Goal: Information Seeking & Learning: Learn about a topic

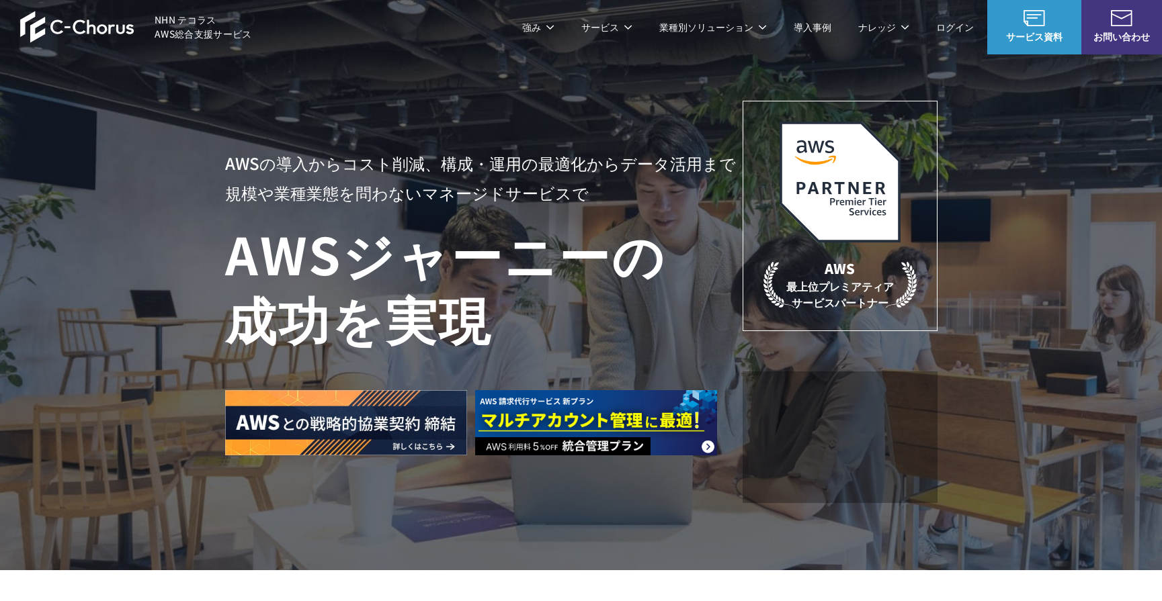
click at [312, 116] on link "AWS請求代行サービス" at bounding box center [283, 114] width 95 height 13
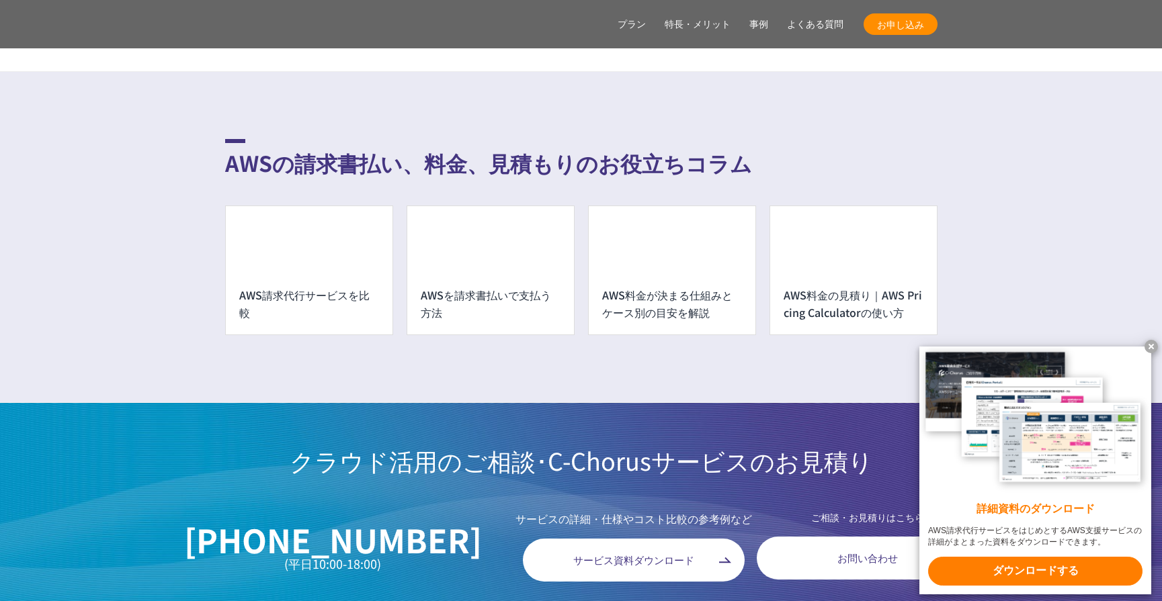
scroll to position [9541, 0]
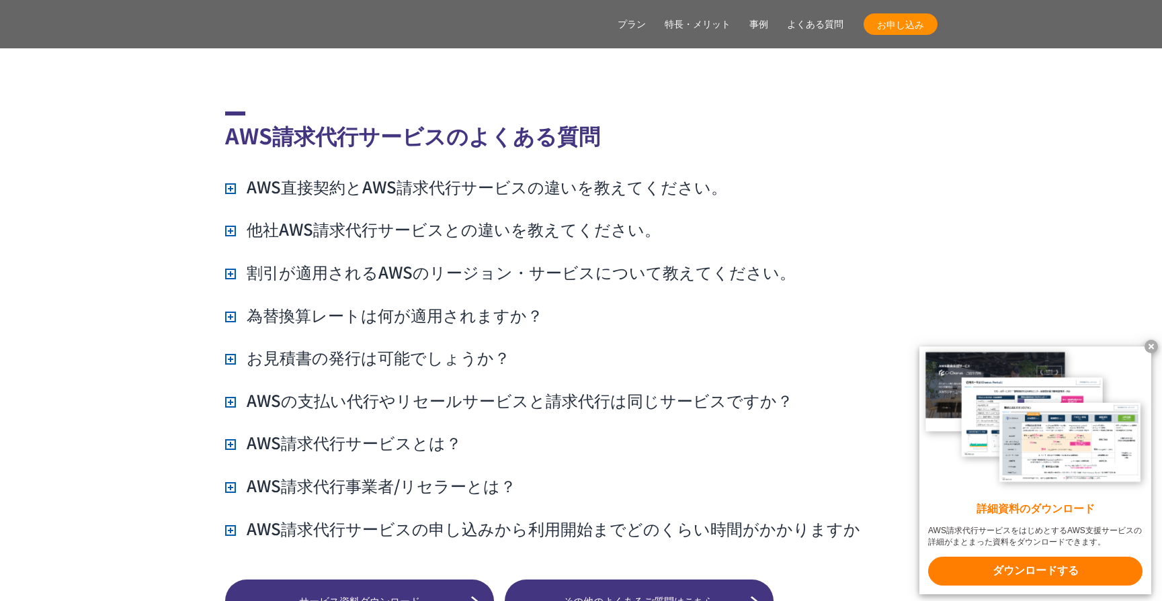
click at [431, 175] on h3 "AWS直接契約とAWS請求代行サービスの違いを教えてください。" at bounding box center [476, 186] width 502 height 23
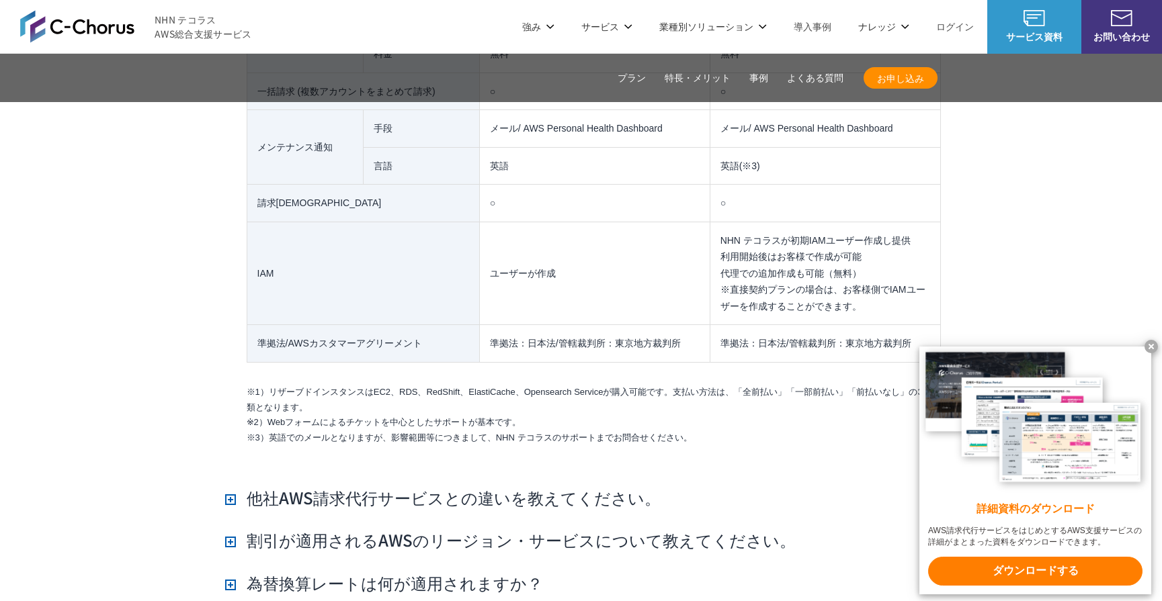
scroll to position [11288, 0]
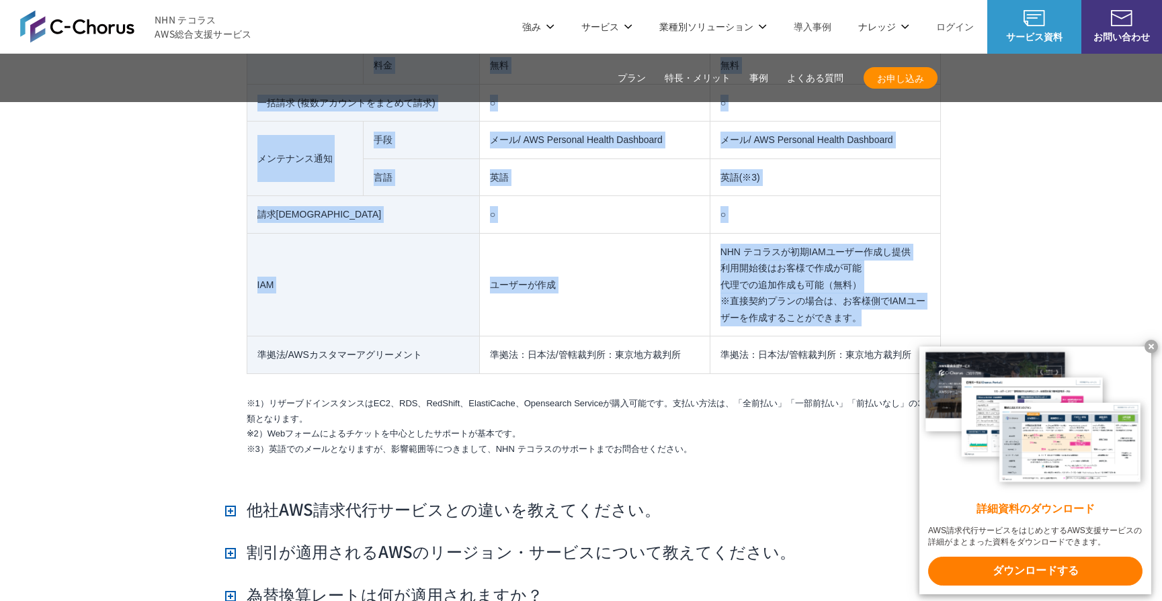
drag, startPoint x: 894, startPoint y: 287, endPoint x: 242, endPoint y: 254, distance: 653.3
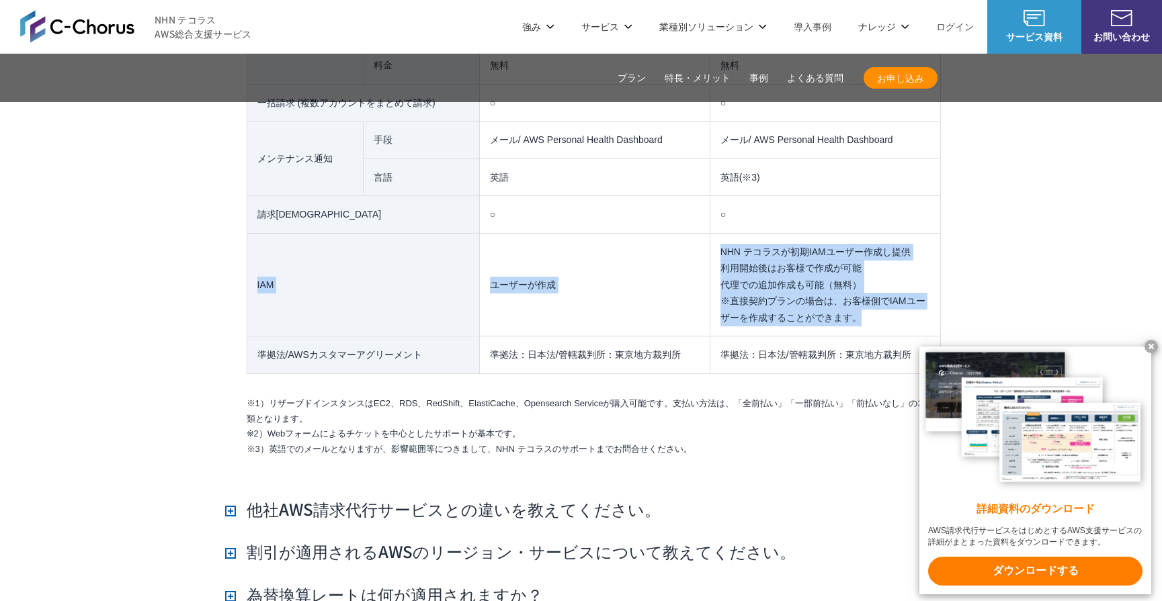
drag, startPoint x: 878, startPoint y: 290, endPoint x: 253, endPoint y: 267, distance: 625.3
click at [253, 267] on tr "IAM ユーザーが作成 NHN テコラスが初期IAMユーザー作成し提供 利用開始後はお客様で作成が可能 代理での追加作成も可能（無料） ※直接契約プランの場合…" at bounding box center [593, 284] width 693 height 103
copy tr "IAM ユーザーが作成 NHN テコラスが初期IAMユーザー作成し提供 利用開始後はお客様で作成が可能 代理での追加作成も可能（無料） ※直接契約プランの場合…"
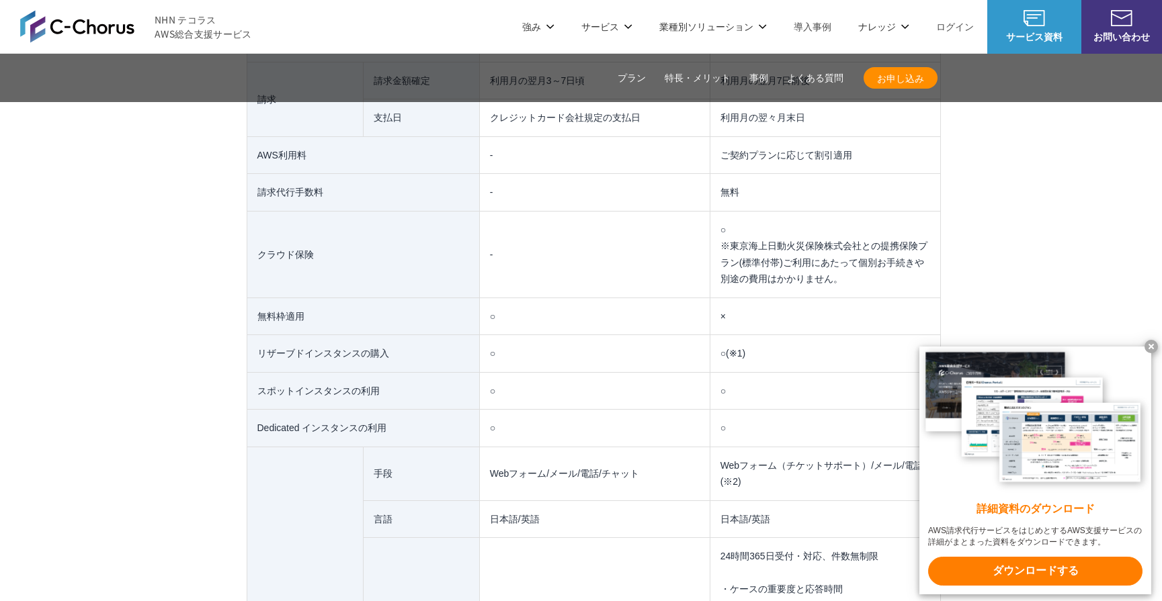
scroll to position [9944, 0]
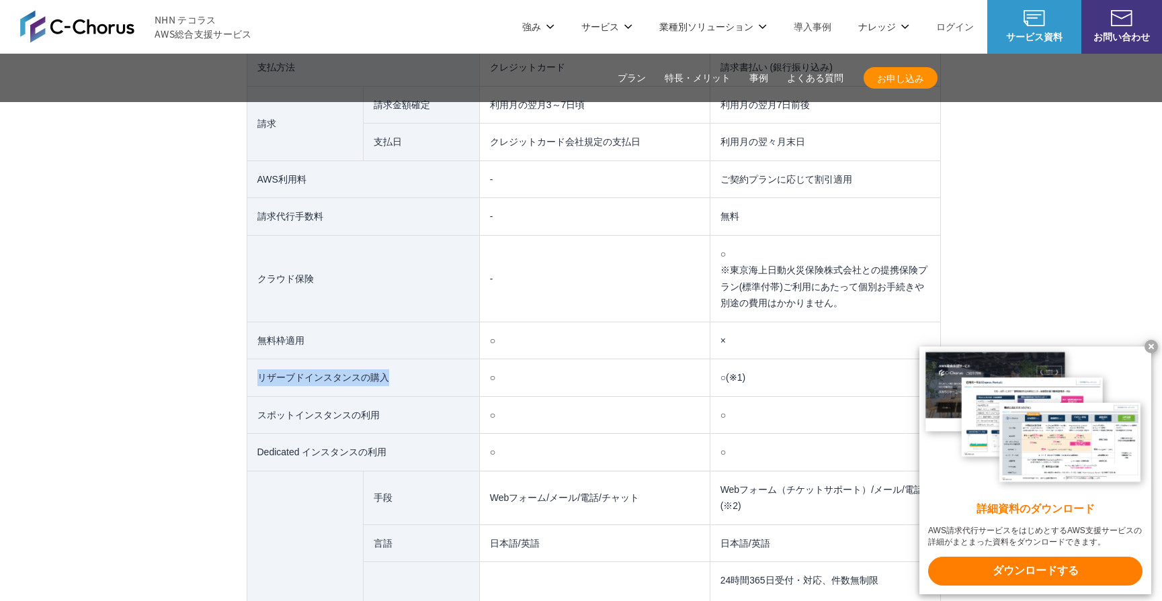
drag, startPoint x: 414, startPoint y: 355, endPoint x: 247, endPoint y: 365, distance: 167.6
click at [247, 365] on td "リザーブドインスタンスの購入" at bounding box center [363, 378] width 232 height 38
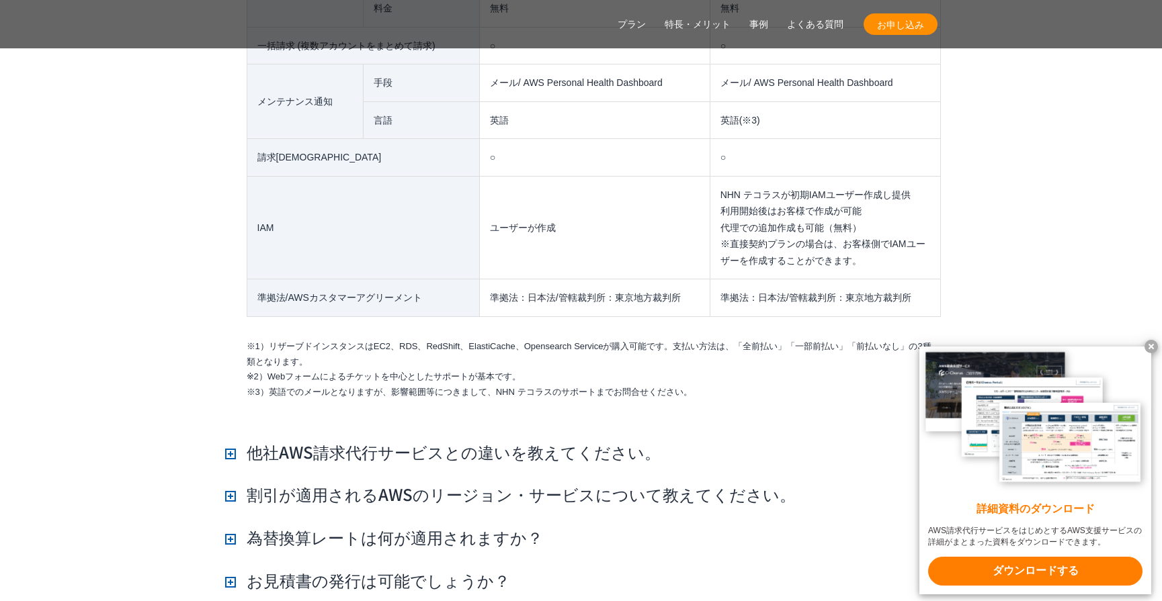
scroll to position [11355, 0]
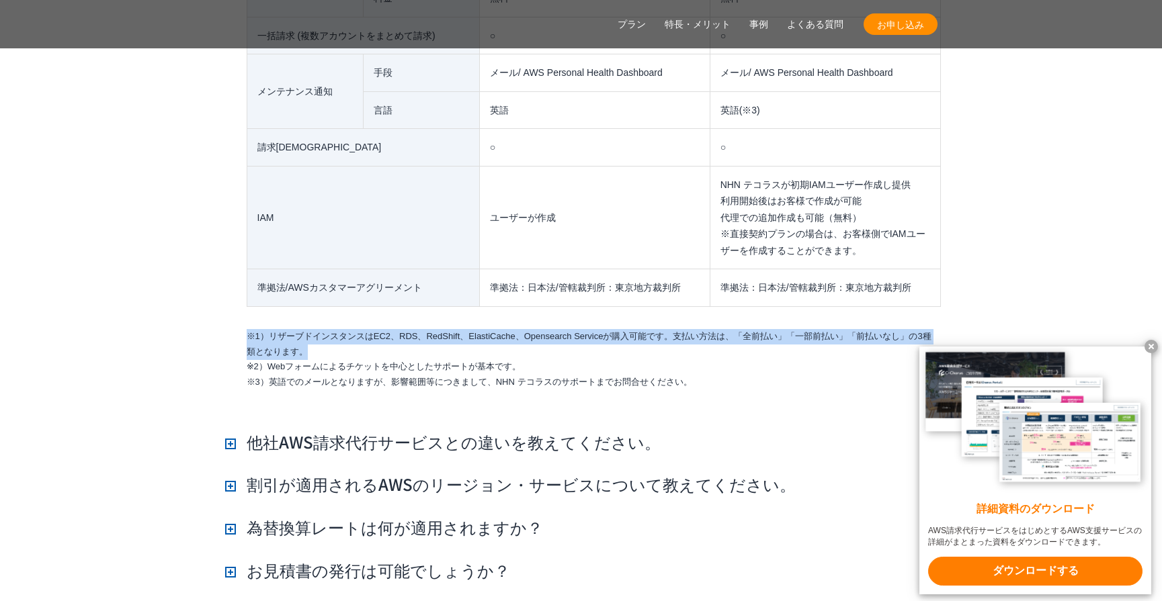
drag, startPoint x: 315, startPoint y: 324, endPoint x: 241, endPoint y: 315, distance: 74.4
copy li "※1）リザーブドインスタンスはEC2、RDS、RedShift、ElastiCache、Opensearch Serviceが購入可能です。支払い方法は、「全…"
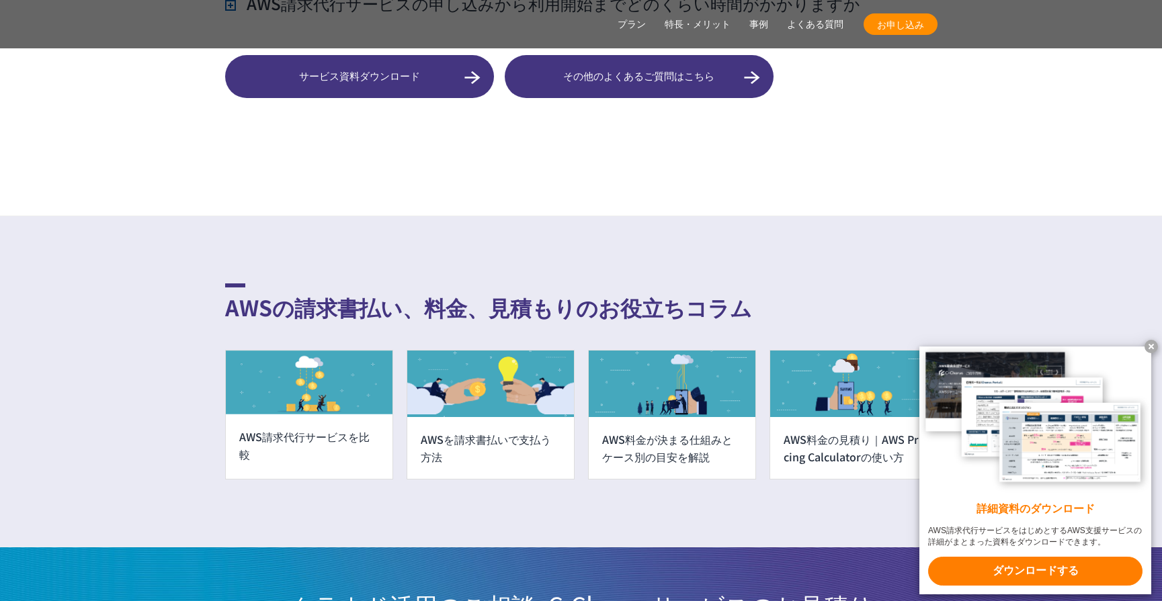
scroll to position [12094, 0]
